Goal: Task Accomplishment & Management: Use online tool/utility

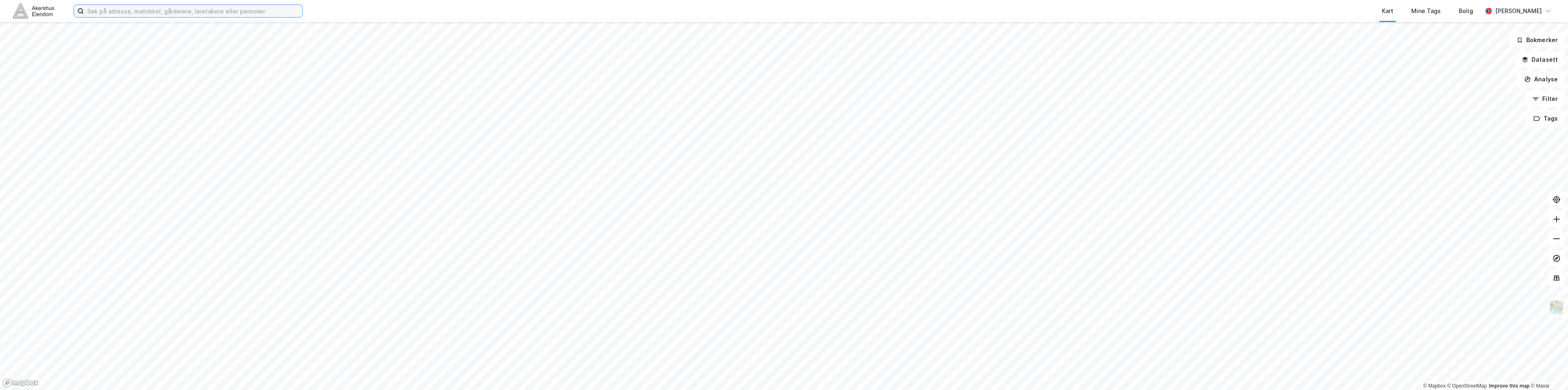
click at [142, 16] on input at bounding box center [193, 11] width 219 height 12
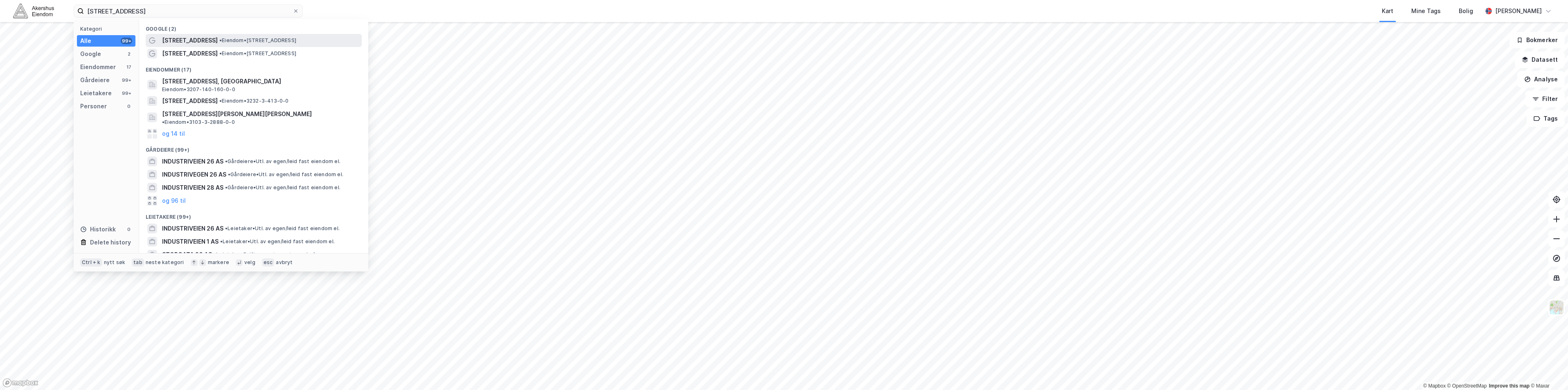
click at [219, 37] on span "•" at bounding box center [220, 40] width 2 height 6
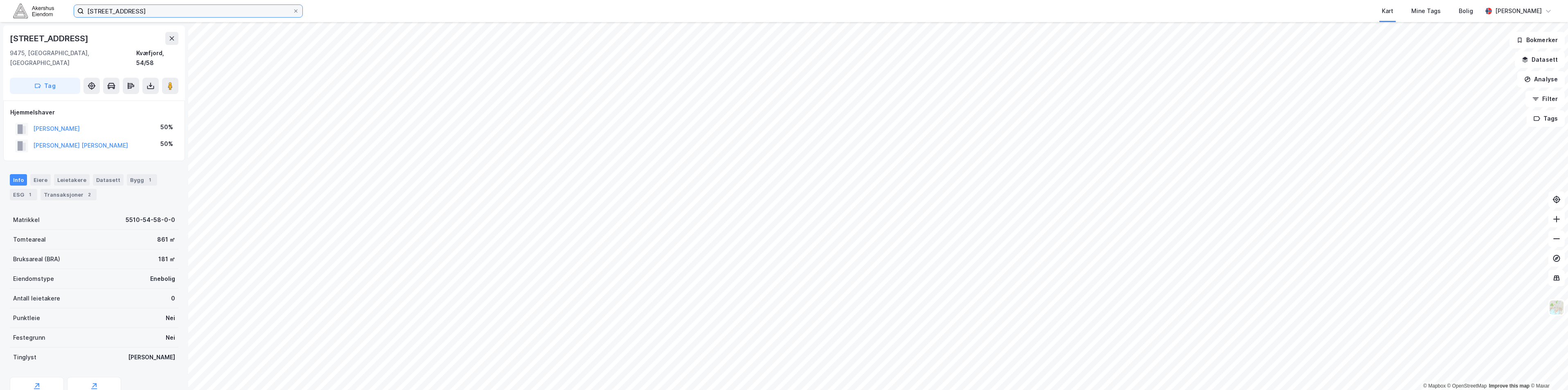
click at [136, 12] on input "[STREET_ADDRESS]" at bounding box center [188, 11] width 209 height 12
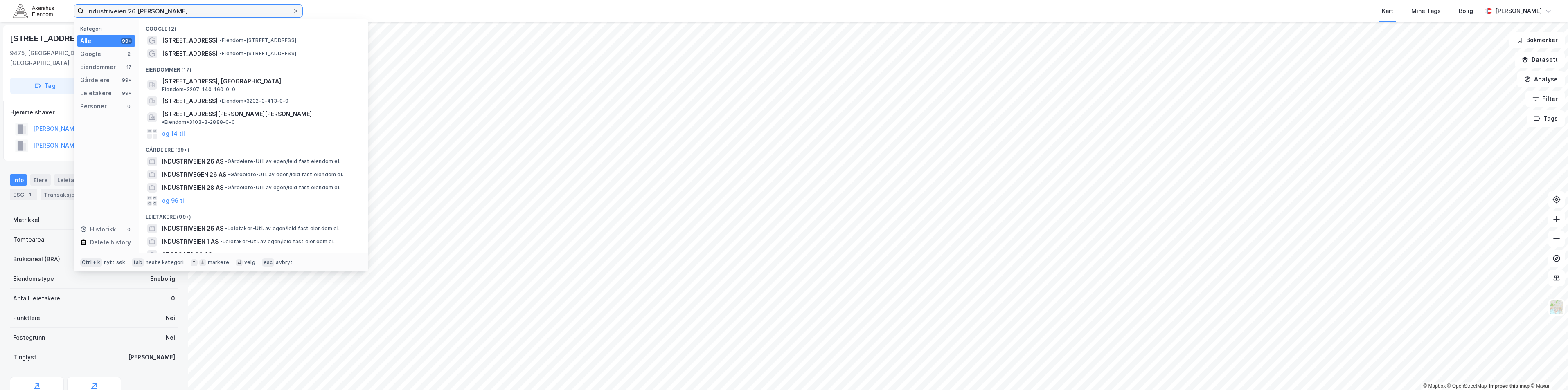
type input "industriveien 26 [PERSON_NAME]"
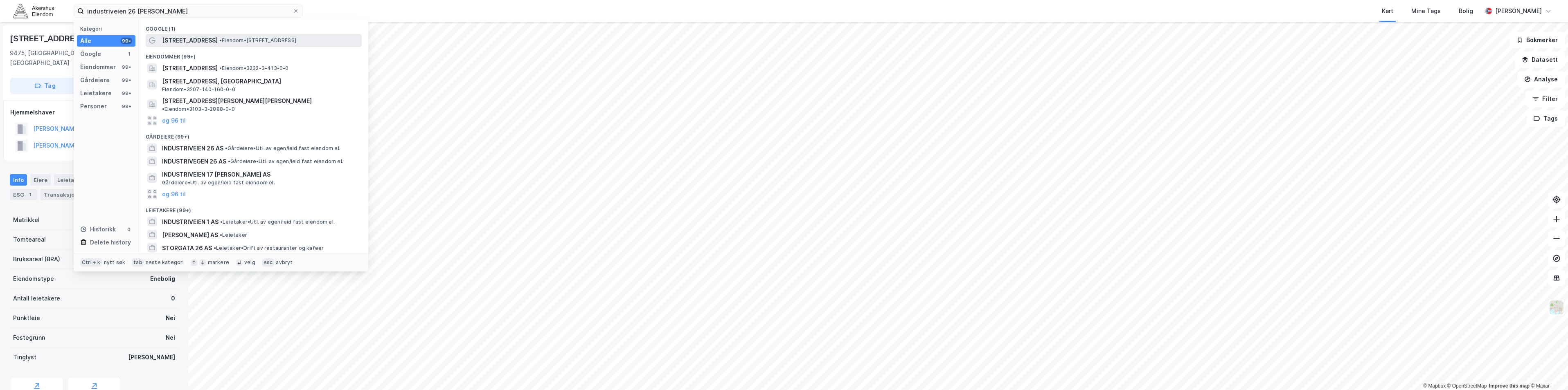
click at [219, 40] on span "•" at bounding box center [220, 40] width 2 height 6
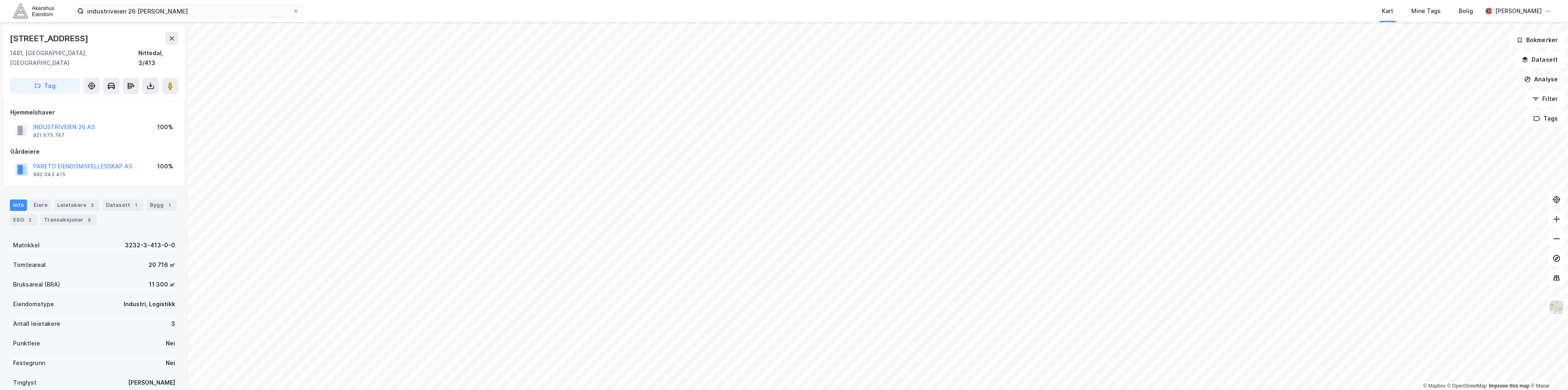
click at [1546, 77] on button "Analyse" at bounding box center [1541, 79] width 47 height 16
click at [1463, 84] on div "Mål avstand" at bounding box center [1465, 80] width 94 height 13
click at [886, 273] on div "3,9m" at bounding box center [884, 272] width 24 height 22
